Goal: Use online tool/utility: Utilize a website feature to perform a specific function

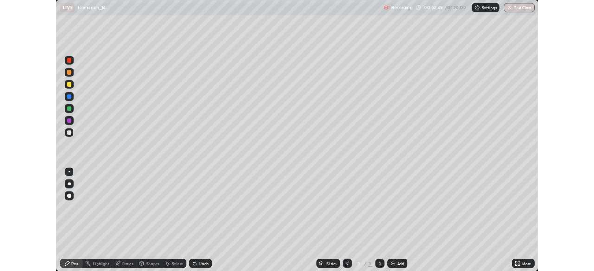
scroll to position [334, 594]
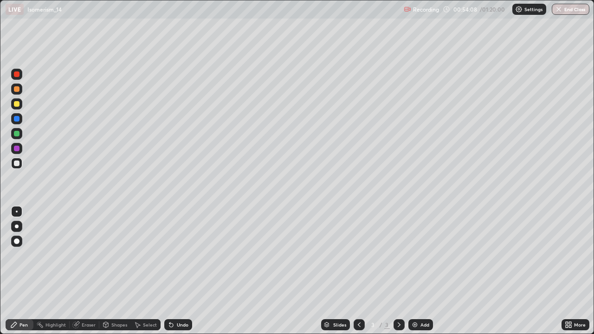
click at [426, 328] on div "Add" at bounding box center [420, 324] width 25 height 11
click at [19, 103] on div at bounding box center [17, 104] width 6 height 6
click at [17, 230] on div at bounding box center [16, 226] width 11 height 11
click at [416, 322] on img at bounding box center [414, 324] width 7 height 7
click at [178, 327] on div "Undo" at bounding box center [183, 324] width 12 height 5
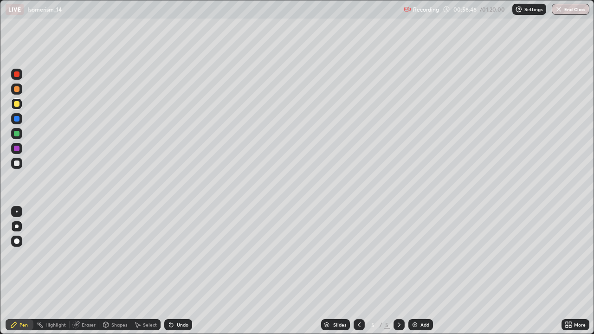
click at [175, 328] on div "Undo" at bounding box center [178, 324] width 28 height 11
click at [177, 328] on div "Undo" at bounding box center [178, 324] width 28 height 11
click at [418, 320] on div "Add" at bounding box center [420, 324] width 25 height 11
click at [17, 117] on div at bounding box center [17, 119] width 6 height 6
click at [134, 322] on icon at bounding box center [137, 324] width 7 height 7
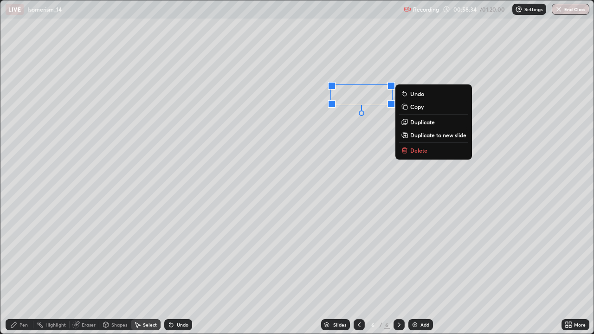
click at [421, 149] on p "Delete" at bounding box center [418, 150] width 17 height 7
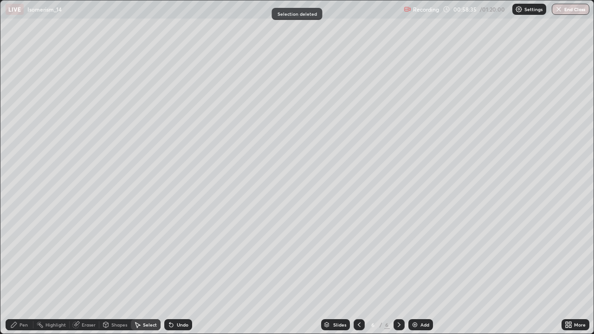
click at [19, 328] on div "Pen" at bounding box center [20, 324] width 28 height 11
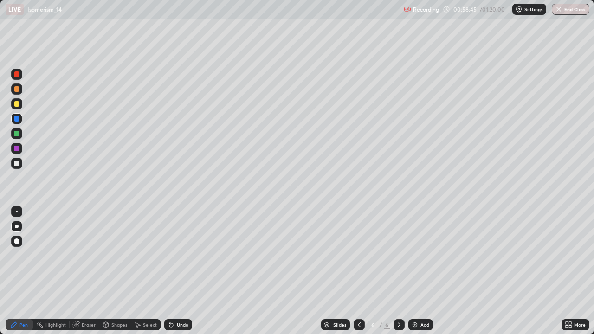
click at [17, 226] on div at bounding box center [17, 226] width 4 height 4
click at [16, 104] on div at bounding box center [17, 104] width 6 height 6
click at [420, 323] on div "Add" at bounding box center [424, 324] width 9 height 5
click at [19, 152] on div at bounding box center [16, 148] width 11 height 11
click at [358, 325] on icon at bounding box center [358, 324] width 7 height 7
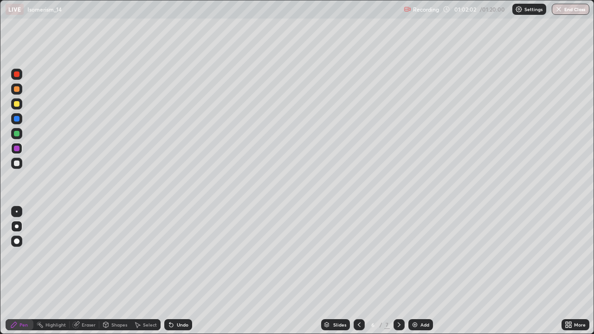
click at [399, 329] on div at bounding box center [398, 324] width 11 height 11
click at [17, 90] on div at bounding box center [17, 89] width 6 height 6
click at [173, 326] on icon at bounding box center [170, 324] width 7 height 7
click at [20, 164] on div at bounding box center [16, 163] width 11 height 11
click at [18, 105] on div at bounding box center [17, 104] width 6 height 6
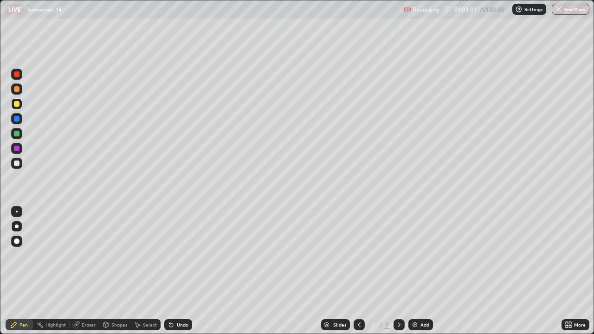
click at [83, 326] on div "Eraser" at bounding box center [89, 324] width 14 height 5
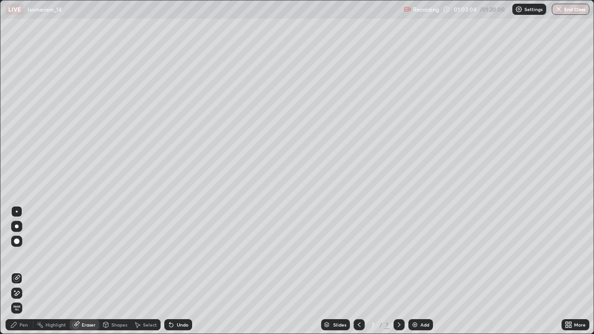
click at [25, 325] on div "Pen" at bounding box center [23, 324] width 8 height 5
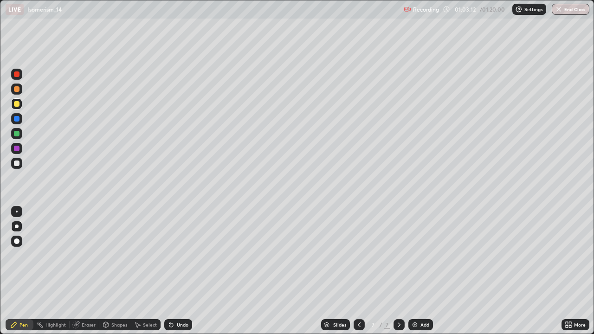
click at [170, 325] on icon at bounding box center [171, 325] width 4 height 4
click at [20, 160] on div at bounding box center [16, 163] width 11 height 11
click at [16, 148] on div at bounding box center [17, 149] width 6 height 6
click at [15, 162] on div at bounding box center [17, 163] width 6 height 6
click at [18, 147] on div at bounding box center [17, 149] width 6 height 6
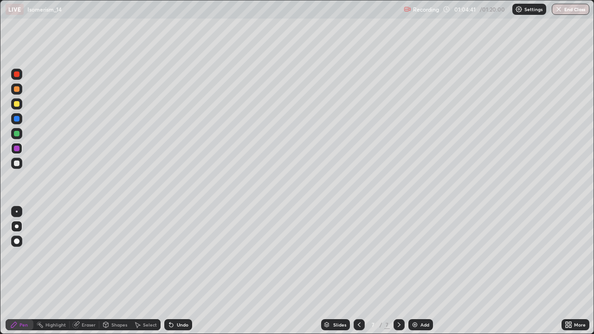
click at [417, 326] on img at bounding box center [414, 324] width 7 height 7
click at [358, 325] on icon at bounding box center [358, 324] width 7 height 7
click at [396, 320] on div at bounding box center [398, 324] width 11 height 11
click at [19, 165] on div at bounding box center [17, 163] width 6 height 6
click at [16, 135] on div at bounding box center [17, 134] width 6 height 6
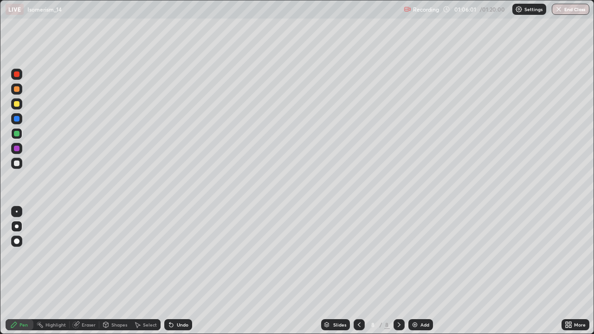
click at [21, 51] on div "Erase all" at bounding box center [17, 167] width 22 height 297
click at [17, 163] on div at bounding box center [17, 163] width 6 height 6
click at [19, 105] on div at bounding box center [17, 104] width 6 height 6
click at [17, 106] on div at bounding box center [17, 104] width 6 height 6
click at [17, 163] on div at bounding box center [17, 163] width 6 height 6
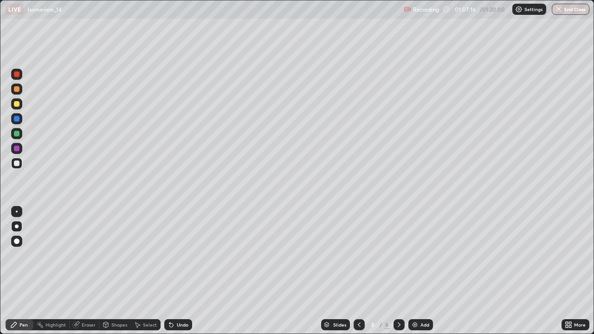
click at [17, 133] on div at bounding box center [17, 134] width 6 height 6
click at [416, 326] on img at bounding box center [414, 324] width 7 height 7
click at [14, 101] on div at bounding box center [17, 104] width 6 height 6
click at [15, 164] on div at bounding box center [17, 163] width 6 height 6
click at [17, 104] on div at bounding box center [17, 104] width 6 height 6
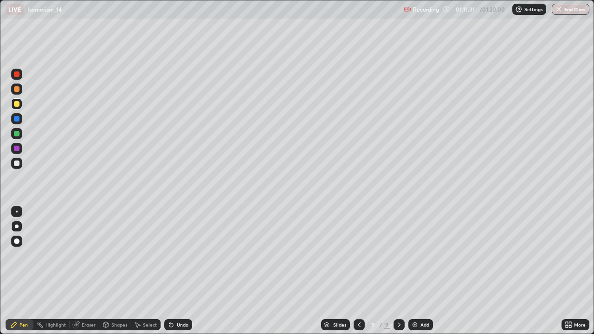
click at [181, 329] on div "Undo" at bounding box center [178, 324] width 28 height 11
click at [18, 163] on div at bounding box center [17, 163] width 6 height 6
click at [20, 104] on div at bounding box center [16, 103] width 11 height 11
click at [17, 103] on div at bounding box center [17, 104] width 6 height 6
click at [16, 163] on div at bounding box center [17, 163] width 6 height 6
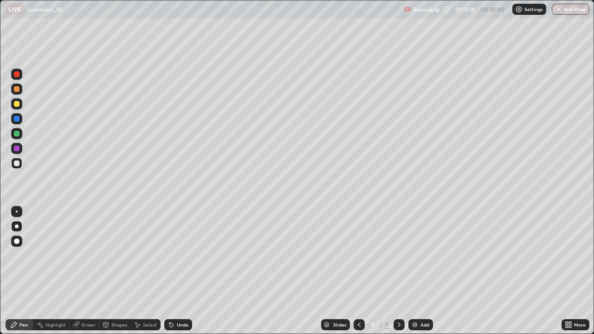
click at [17, 108] on div at bounding box center [16, 103] width 11 height 11
click at [558, 9] on img "button" at bounding box center [558, 9] width 7 height 7
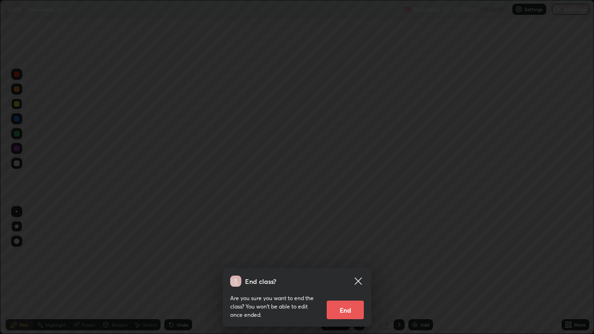
click at [347, 308] on button "End" at bounding box center [345, 310] width 37 height 19
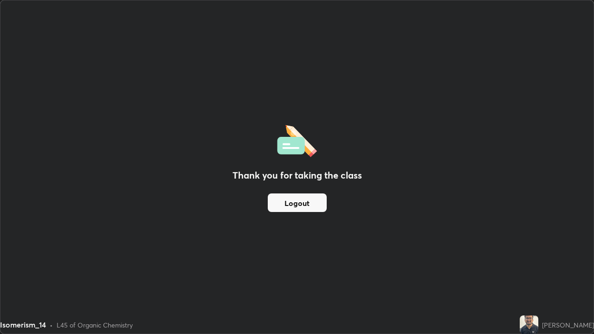
click at [306, 202] on button "Logout" at bounding box center [297, 202] width 59 height 19
click at [307, 200] on button "Logout" at bounding box center [297, 202] width 59 height 19
click at [293, 203] on button "Logout" at bounding box center [297, 202] width 59 height 19
click at [465, 220] on div "Thank you for taking the class Logout" at bounding box center [296, 166] width 593 height 333
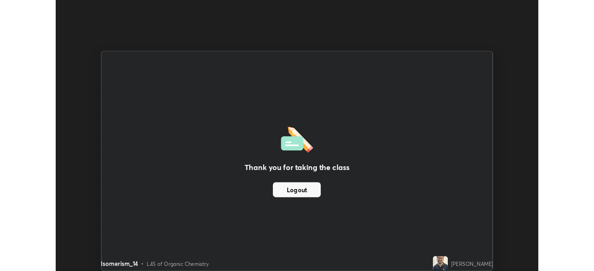
scroll to position [46109, 45788]
